Goal: Task Accomplishment & Management: Use online tool/utility

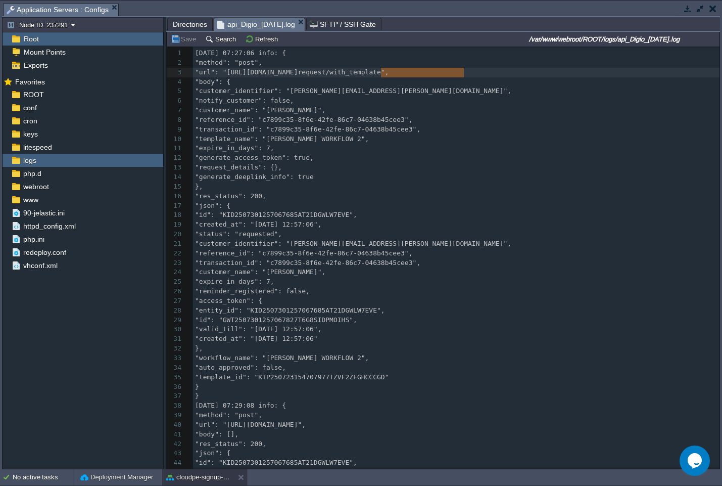
scroll to position [4, 0]
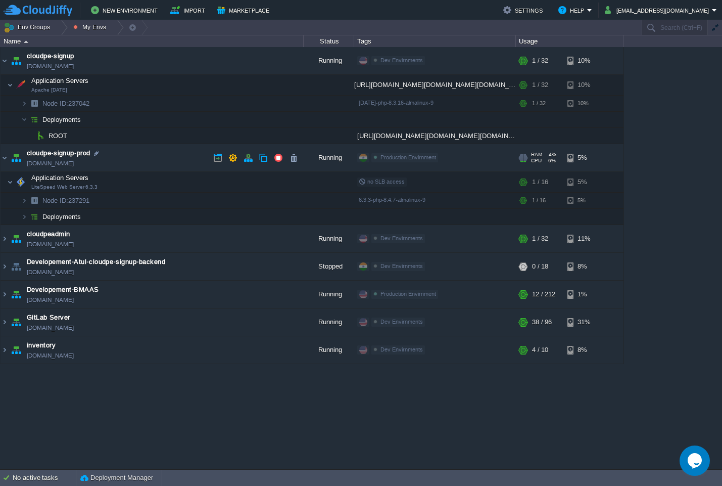
click at [142, 150] on td "cloudpe-signup-prod [DOMAIN_NAME]" at bounding box center [152, 158] width 303 height 28
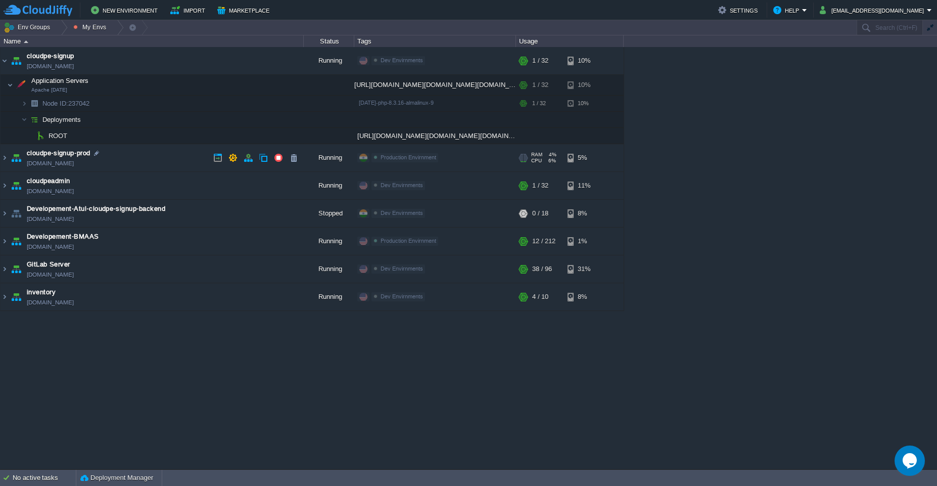
click at [145, 154] on td "cloudpe-signup-prod [DOMAIN_NAME]" at bounding box center [152, 158] width 303 height 28
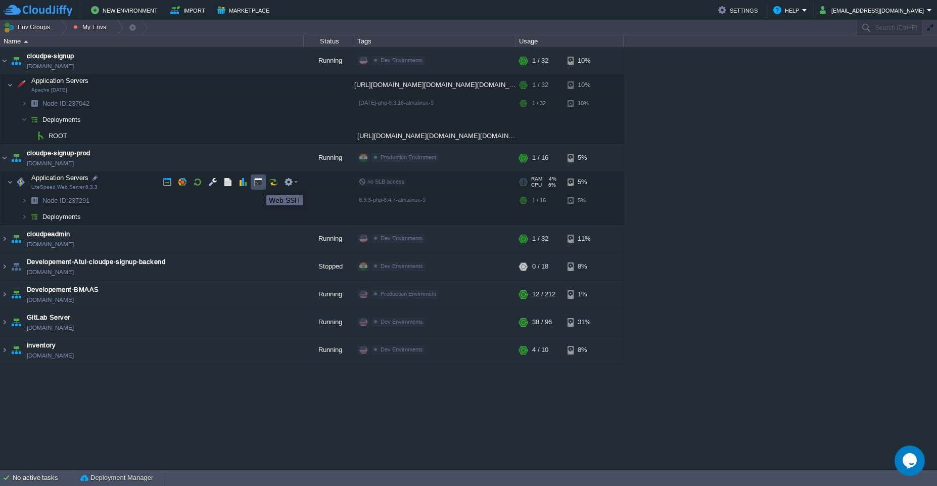
click at [259, 186] on button "button" at bounding box center [258, 181] width 9 height 9
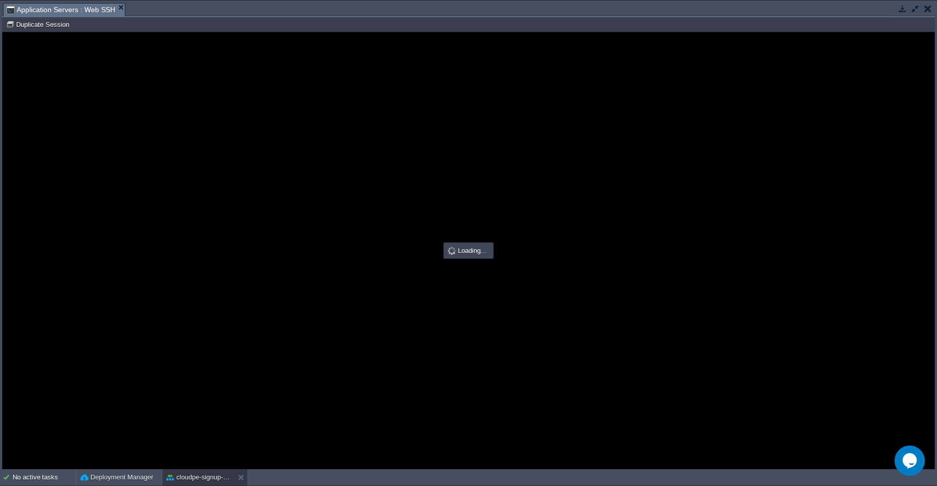
scroll to position [0, 0]
type input "#000000"
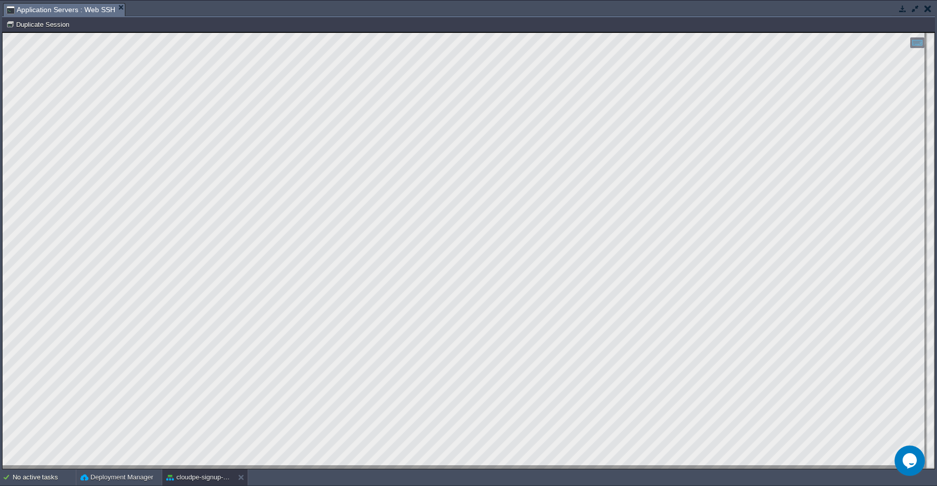
click at [192, 485] on div "No active tasks Deployment Manager cloudpe-signup-prod" at bounding box center [468, 477] width 937 height 17
click at [187, 478] on button "cloudpe-signup-prod" at bounding box center [198, 477] width 64 height 10
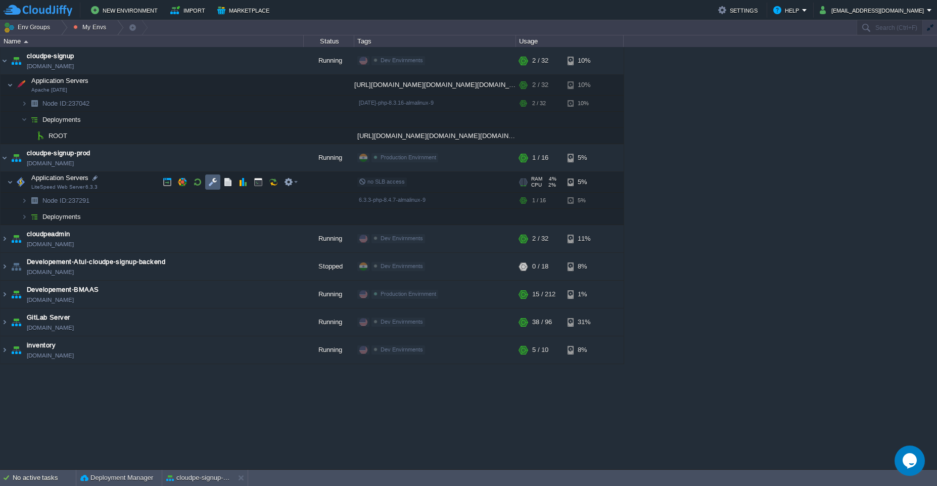
click at [216, 183] on button "button" at bounding box center [212, 181] width 9 height 9
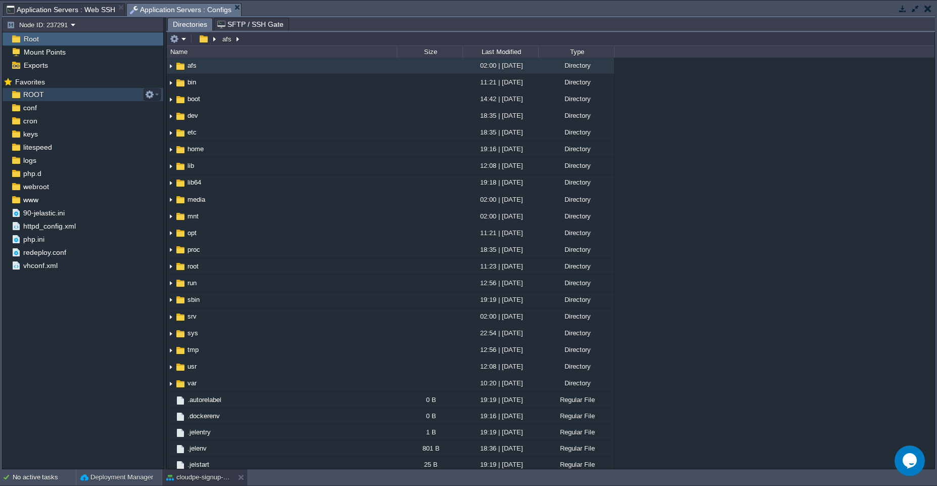
click at [26, 100] on div "ROOT" at bounding box center [83, 94] width 161 height 13
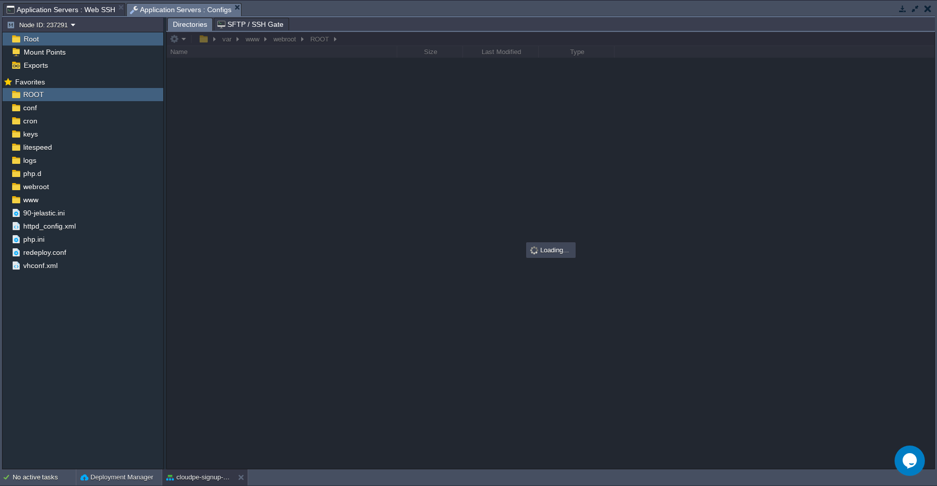
click at [70, 11] on span "Application Servers : Web SSH" at bounding box center [61, 10] width 109 height 12
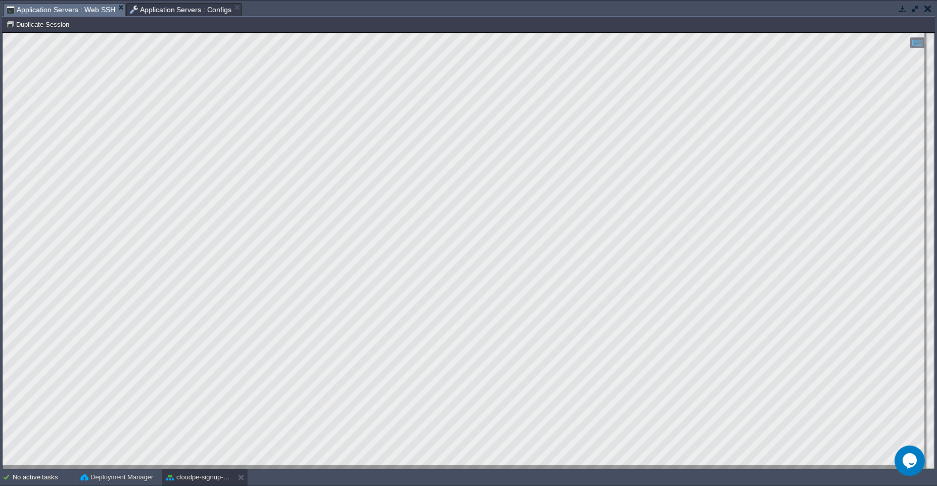
scroll to position [26, 0]
click at [193, 478] on button "cloudpe-signup-prod" at bounding box center [198, 477] width 64 height 10
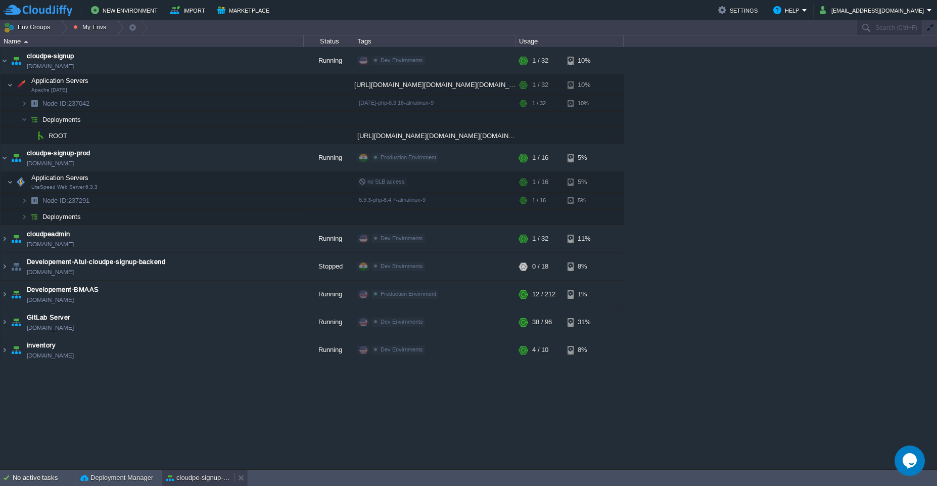
click at [193, 474] on button "cloudpe-signup-prod" at bounding box center [198, 478] width 64 height 10
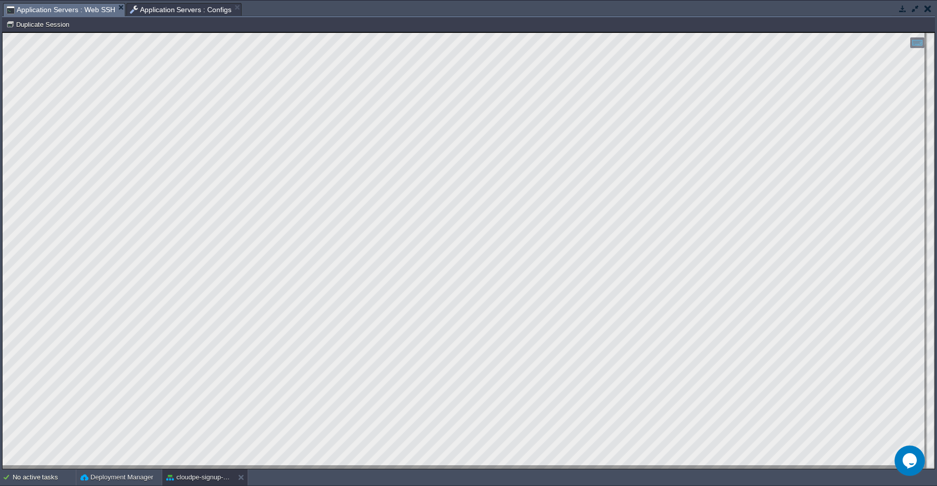
scroll to position [4, 76]
type textarea "git log -n 3"
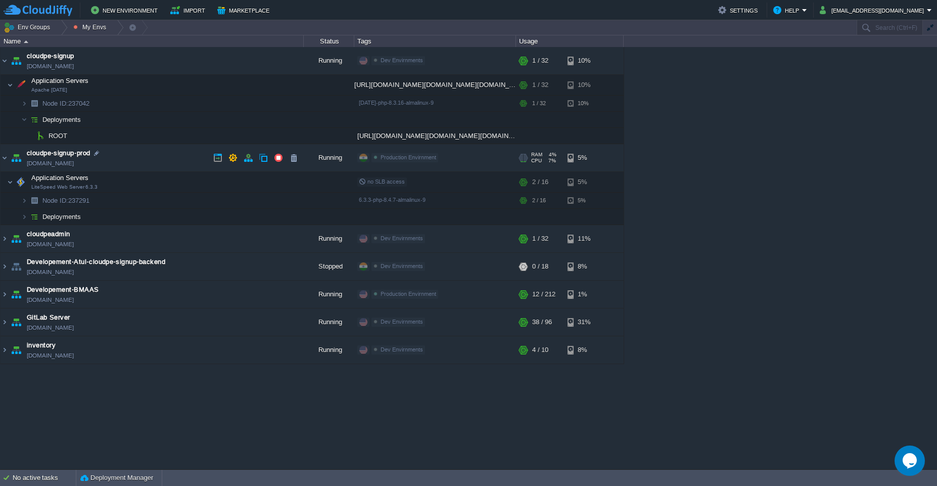
click at [124, 152] on td "cloudpe-signup-prod [DOMAIN_NAME]" at bounding box center [152, 158] width 303 height 28
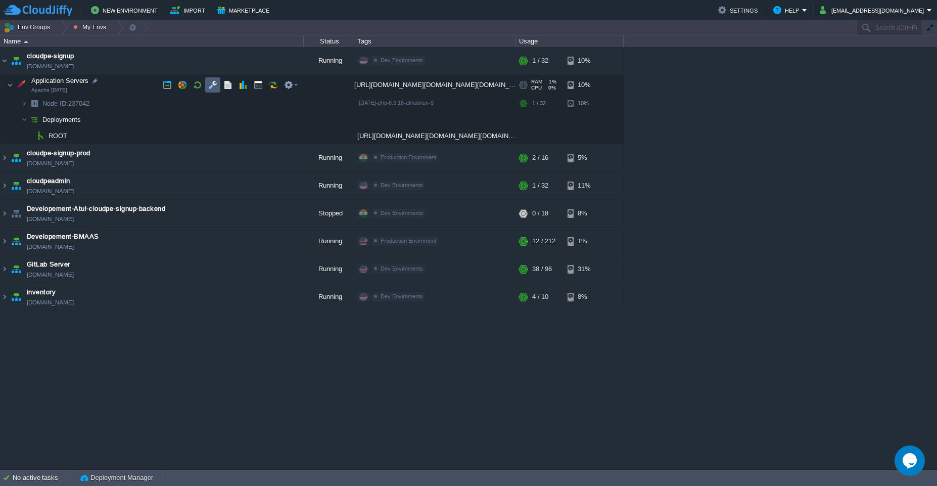
click at [213, 88] on button "button" at bounding box center [212, 84] width 9 height 9
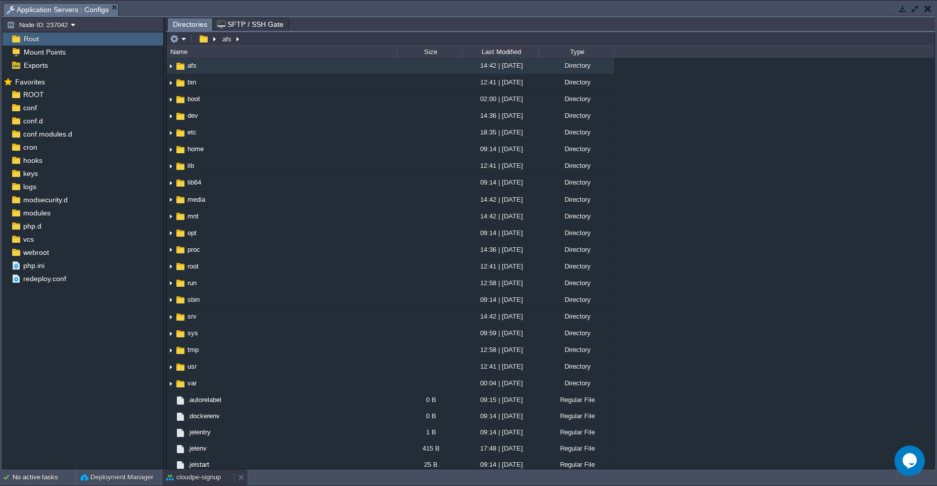
click at [185, 474] on button "cloudpe-signup" at bounding box center [193, 477] width 55 height 10
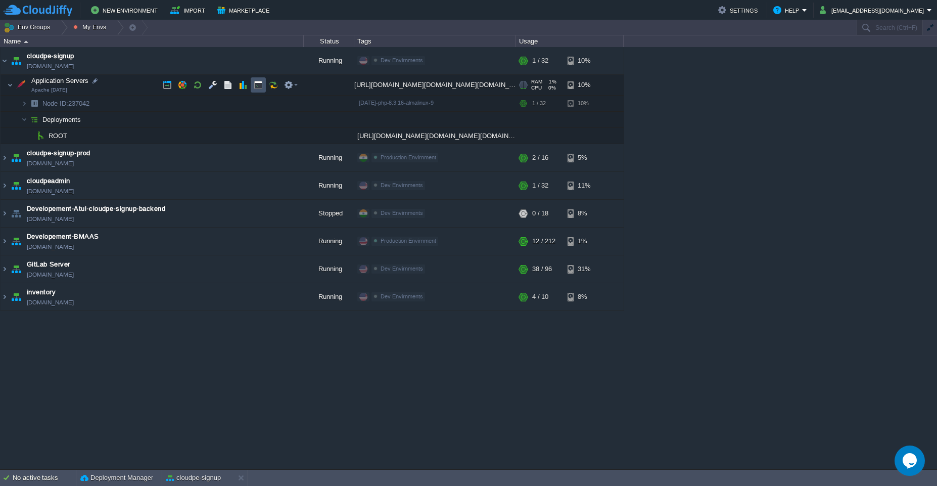
click at [256, 84] on button "button" at bounding box center [258, 84] width 9 height 9
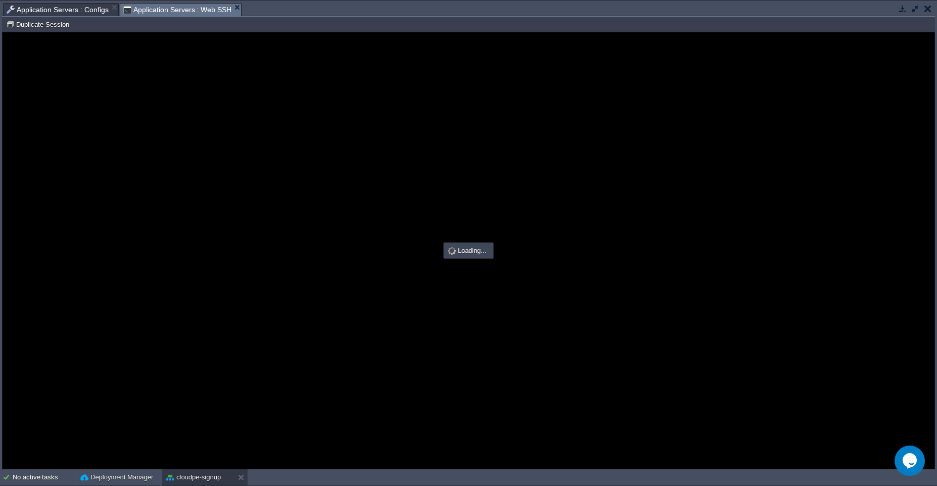
scroll to position [0, 0]
type input "#000000"
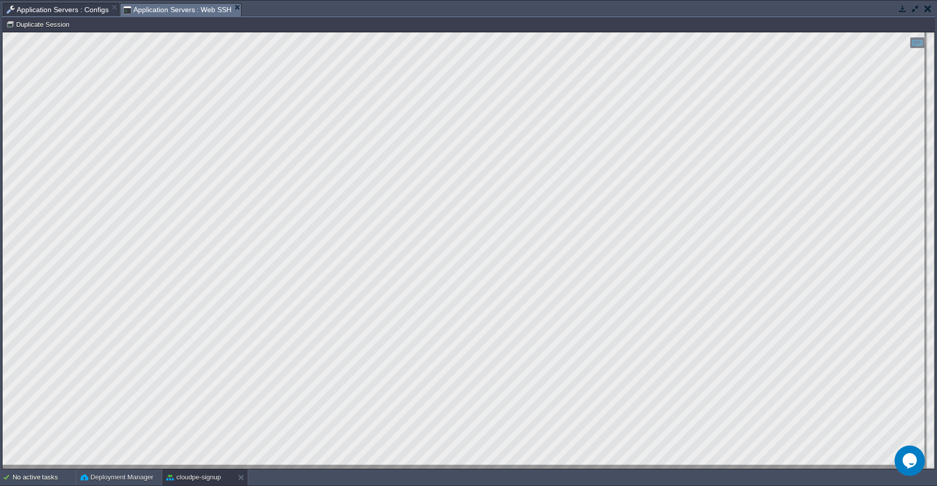
type textarea "commit 3d144f38f427181e1c44800e4c23bb42ab00e288 (HEAD -> master, origin/master,…"
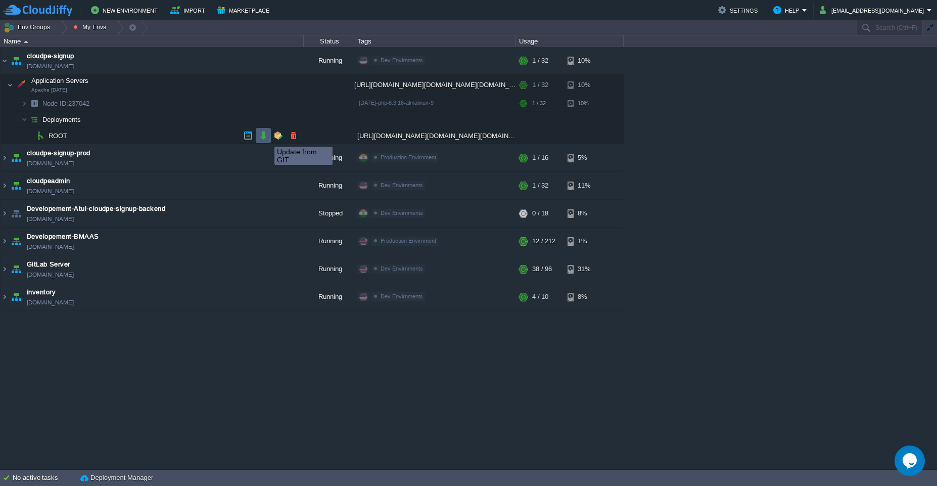
click at [267, 137] on button "button" at bounding box center [263, 135] width 9 height 9
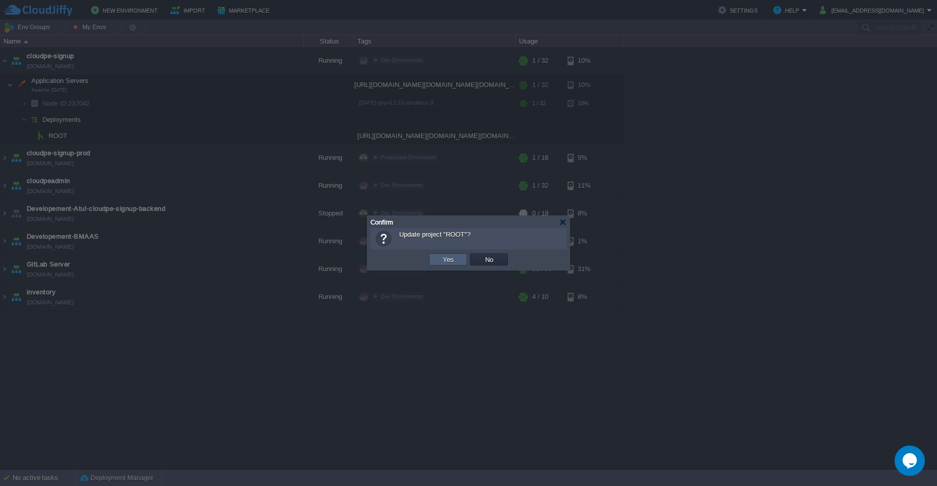
click at [442, 262] on button "Yes" at bounding box center [448, 259] width 17 height 9
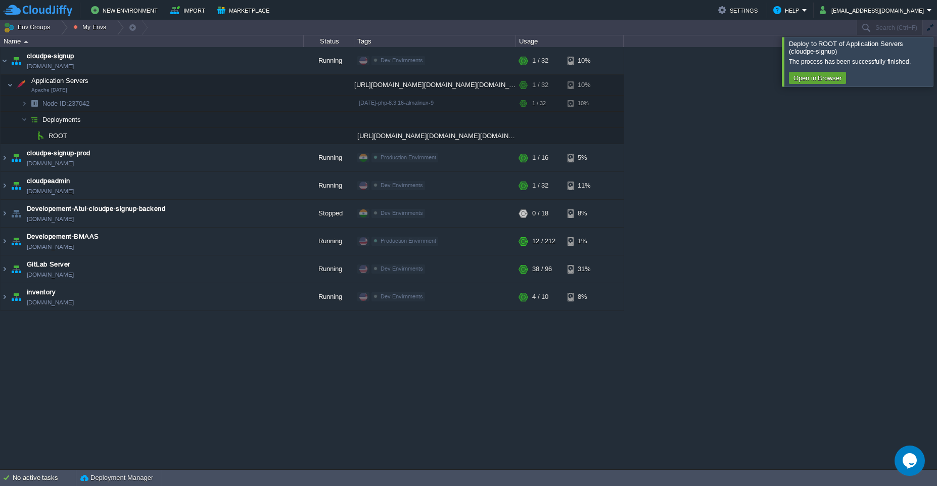
click at [722, 68] on div at bounding box center [949, 61] width 0 height 49
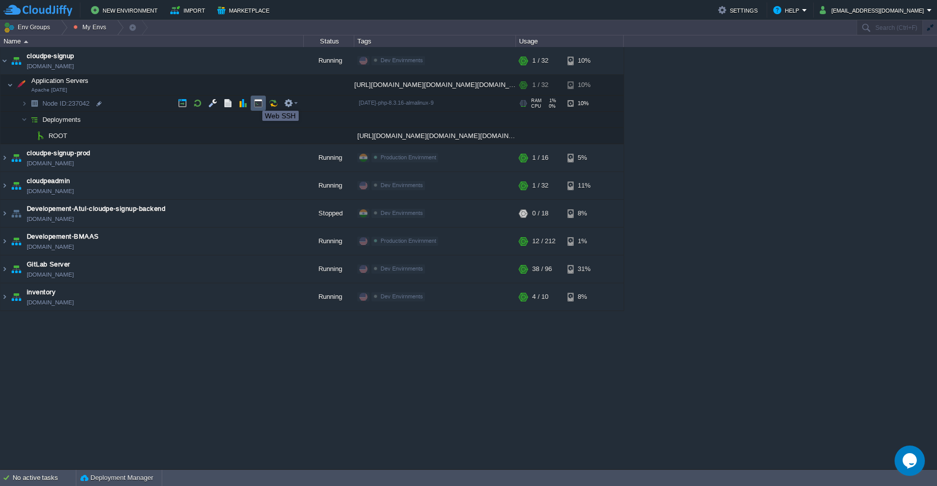
click at [255, 102] on button "button" at bounding box center [258, 103] width 9 height 9
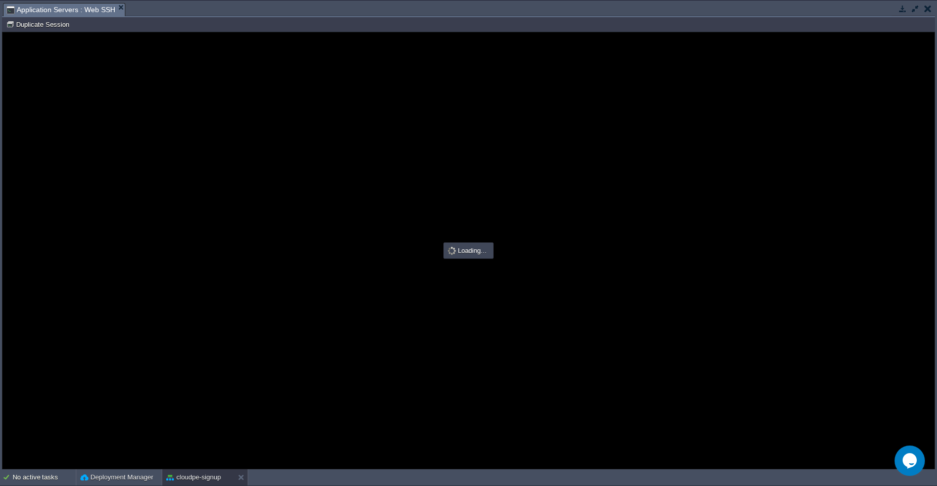
scroll to position [0, 0]
type input "#000000"
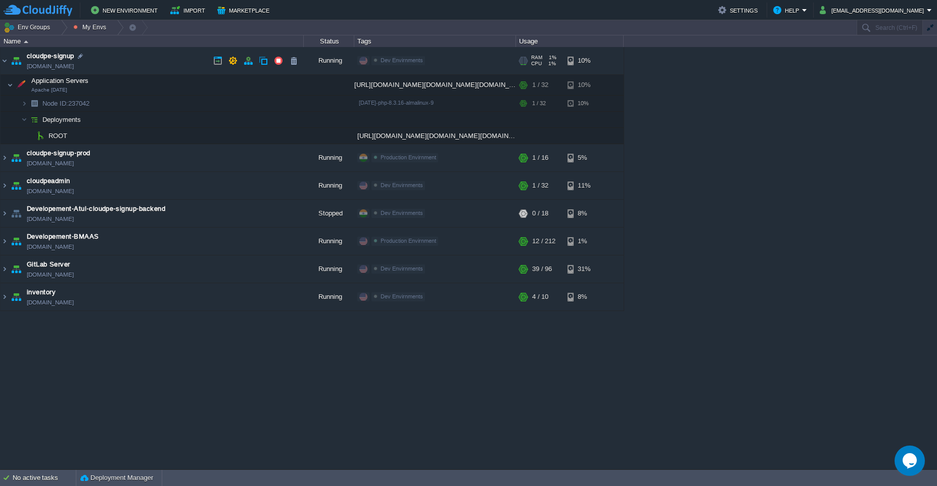
click at [74, 67] on link "[DOMAIN_NAME]" at bounding box center [50, 66] width 47 height 10
